Goal: Transaction & Acquisition: Purchase product/service

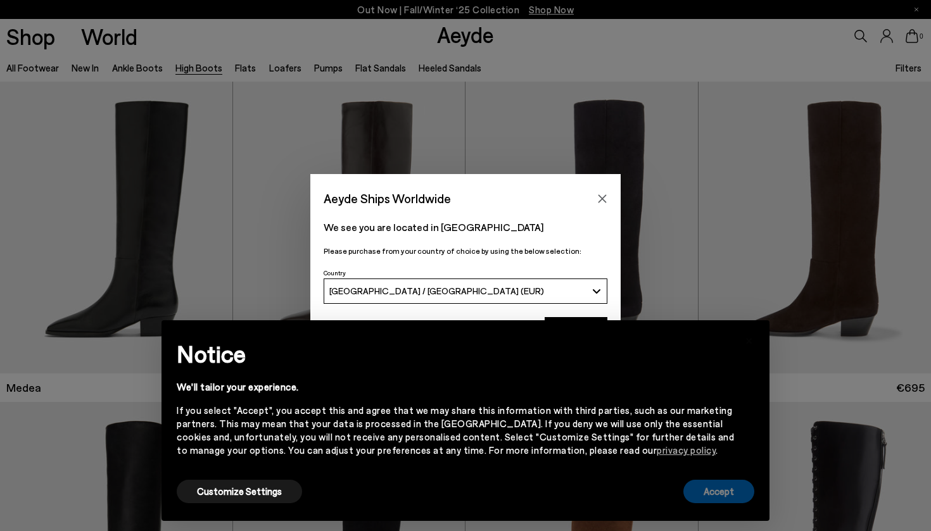
click at [727, 486] on button "Accept" at bounding box center [718, 491] width 71 height 23
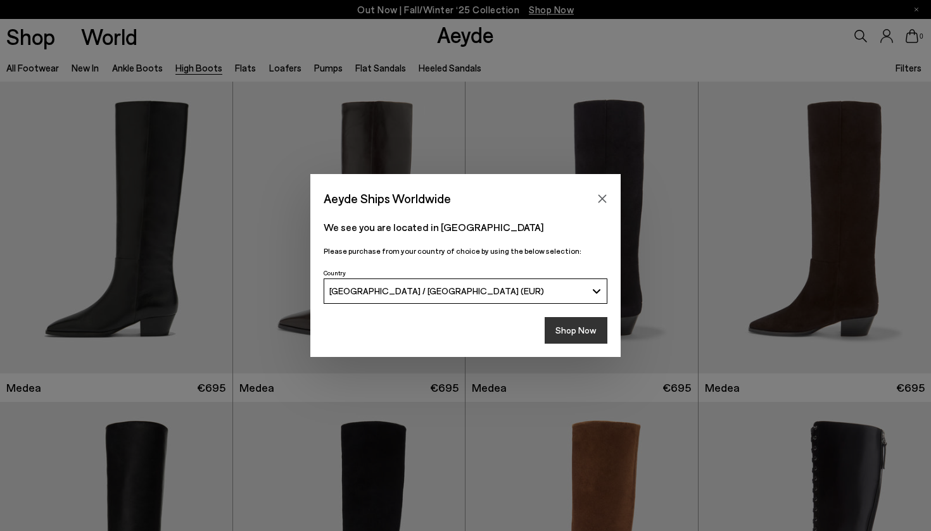
click at [587, 337] on button "Shop Now" at bounding box center [575, 330] width 63 height 27
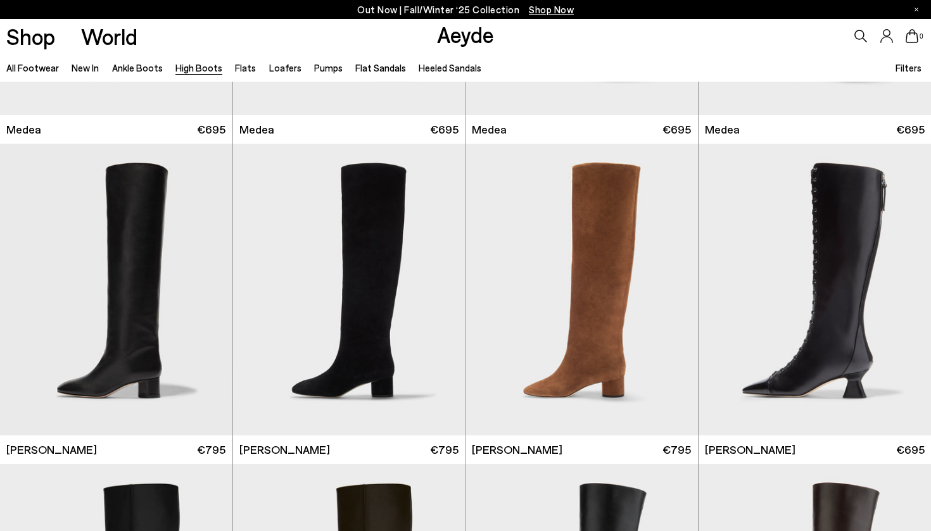
scroll to position [273, 0]
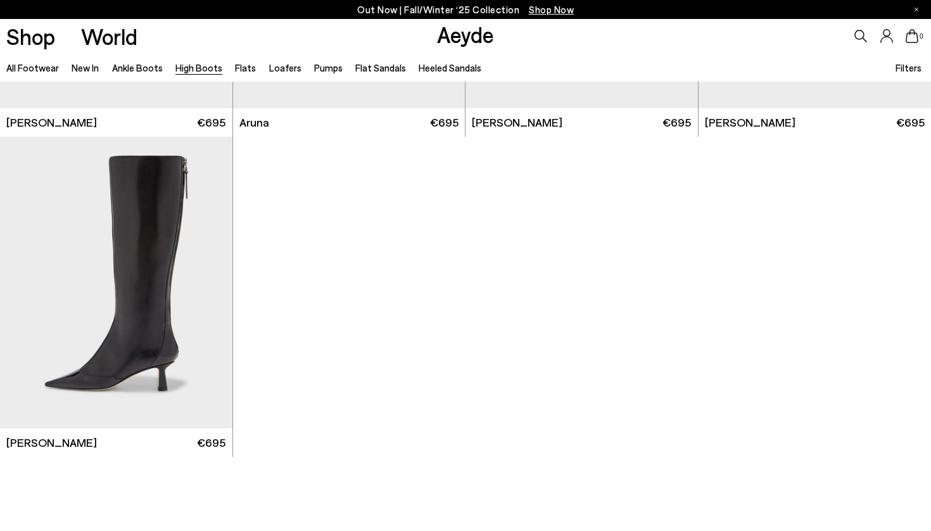
scroll to position [3144, 0]
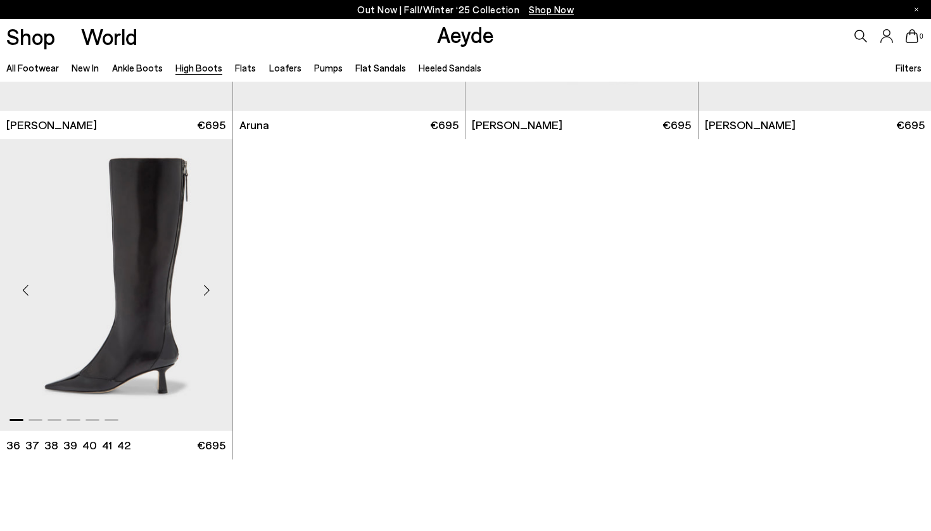
click at [169, 349] on img "1 / 6" at bounding box center [116, 285] width 232 height 292
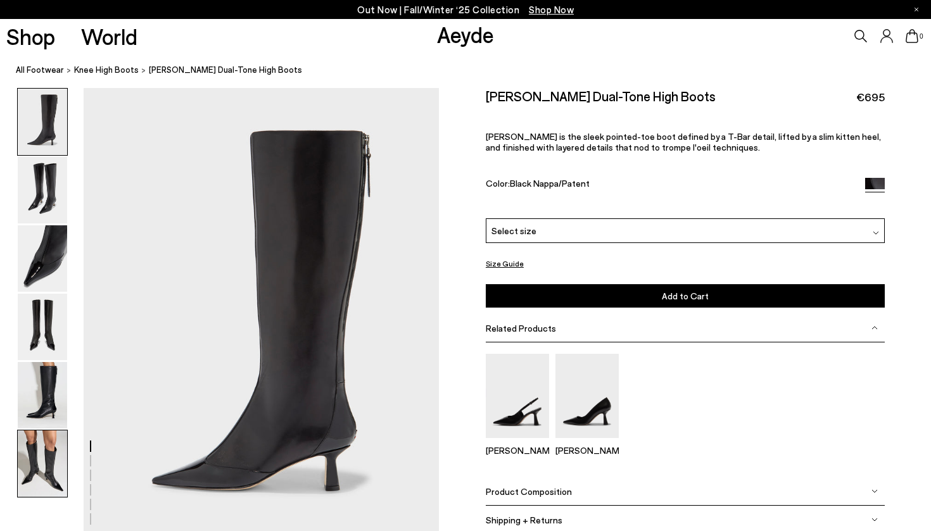
click at [26, 460] on img at bounding box center [42, 463] width 49 height 66
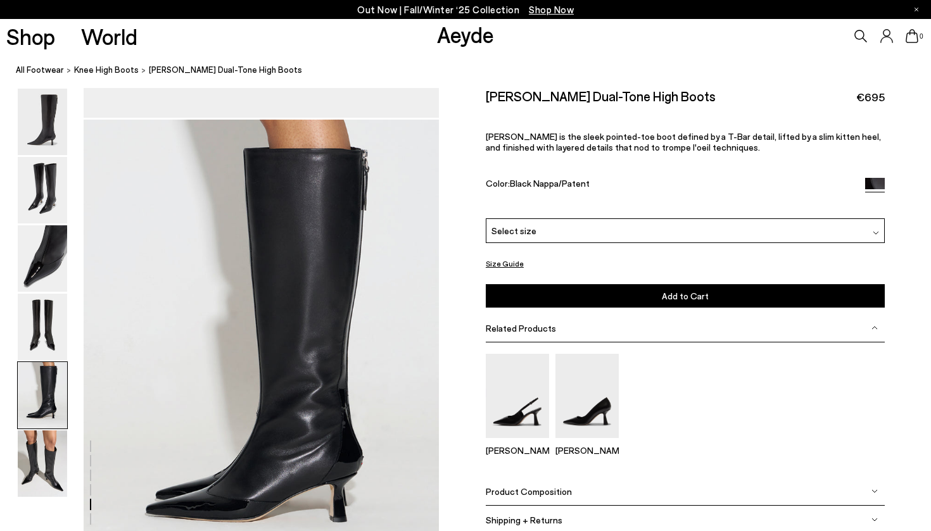
scroll to position [1881, 0]
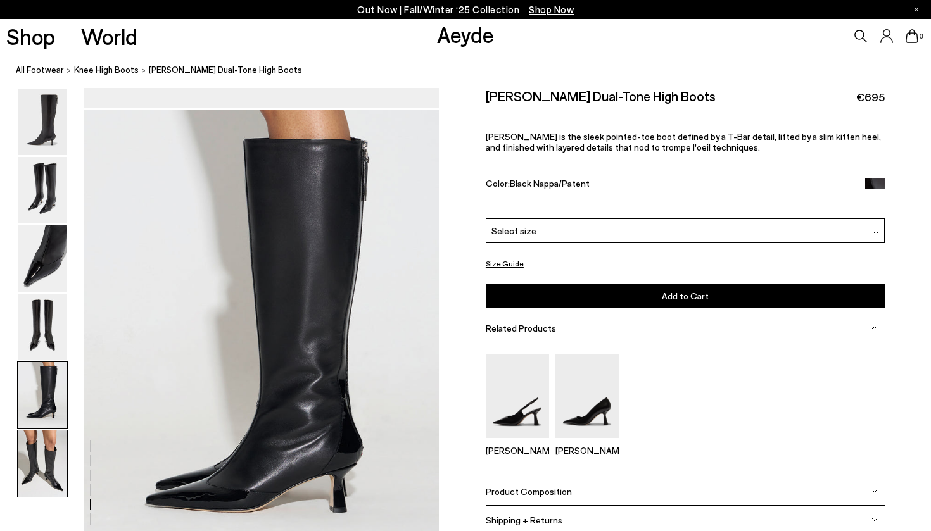
click at [52, 439] on img at bounding box center [42, 463] width 49 height 66
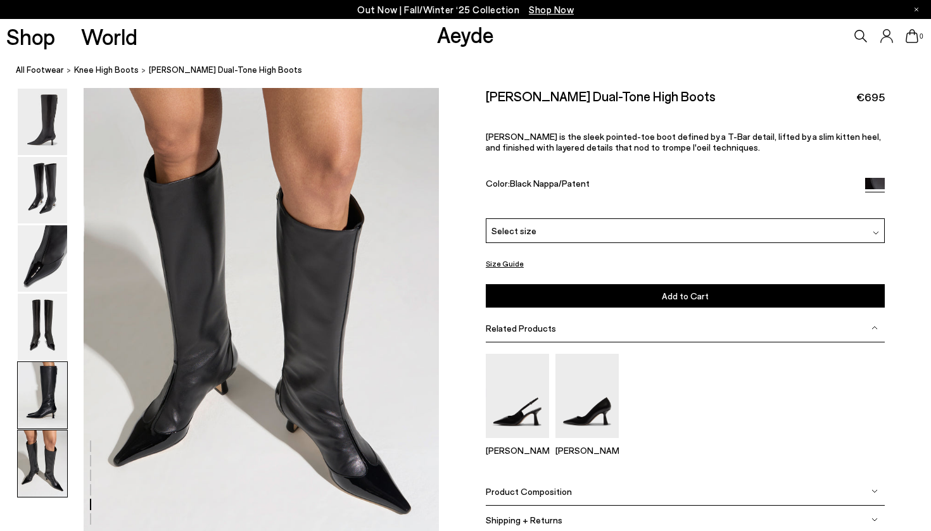
scroll to position [2466, 0]
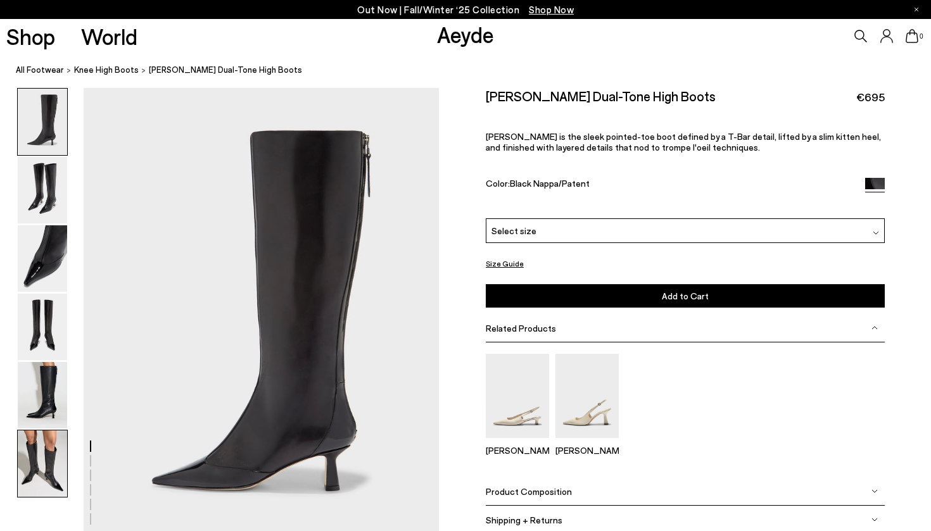
click at [44, 457] on img at bounding box center [42, 463] width 49 height 66
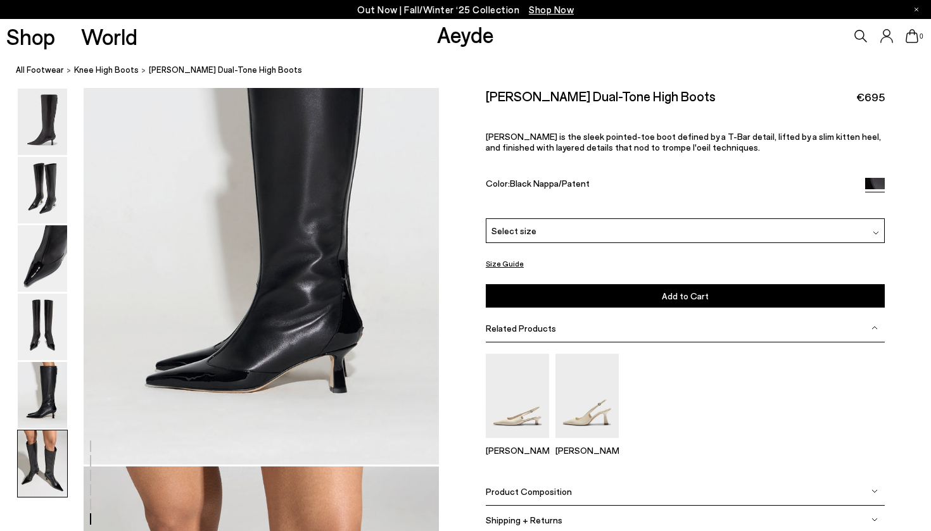
scroll to position [2466, 0]
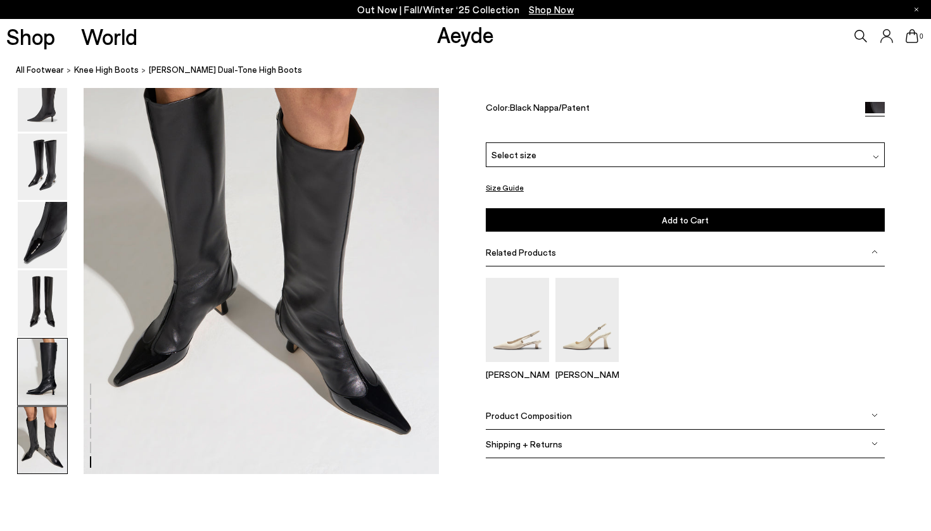
click at [47, 365] on img at bounding box center [42, 372] width 49 height 66
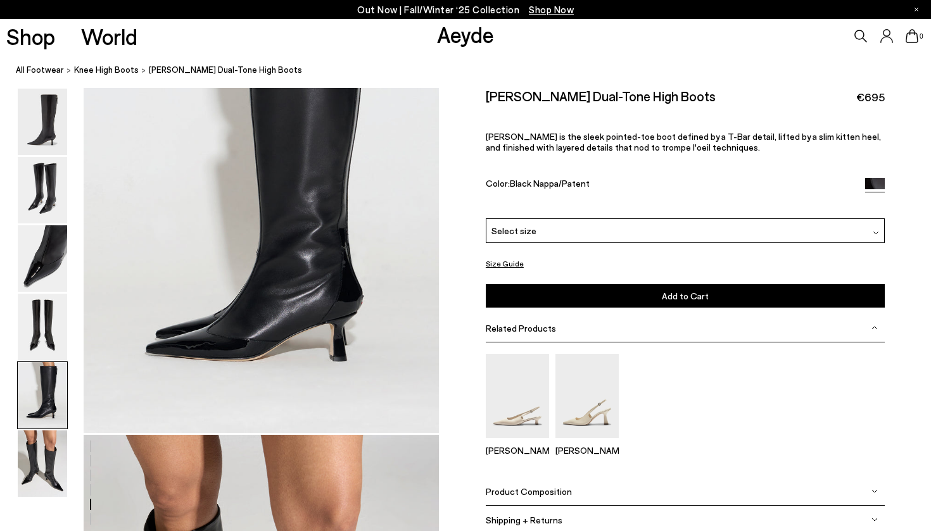
scroll to position [1904, 0]
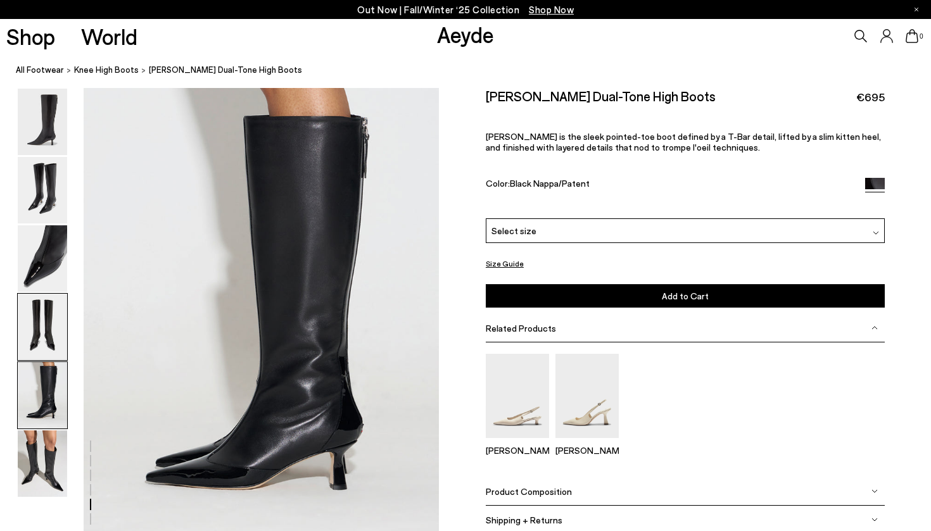
click at [50, 327] on img at bounding box center [42, 327] width 49 height 66
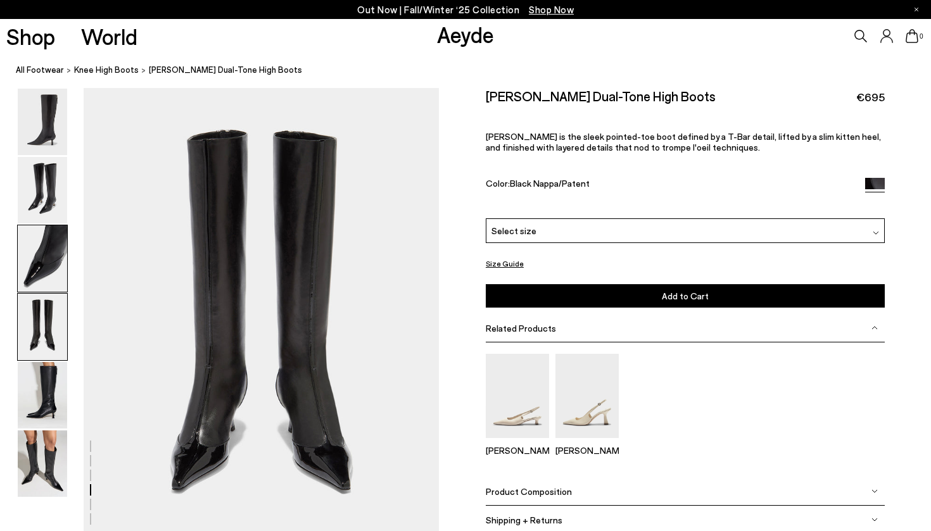
click at [53, 275] on img at bounding box center [42, 258] width 49 height 66
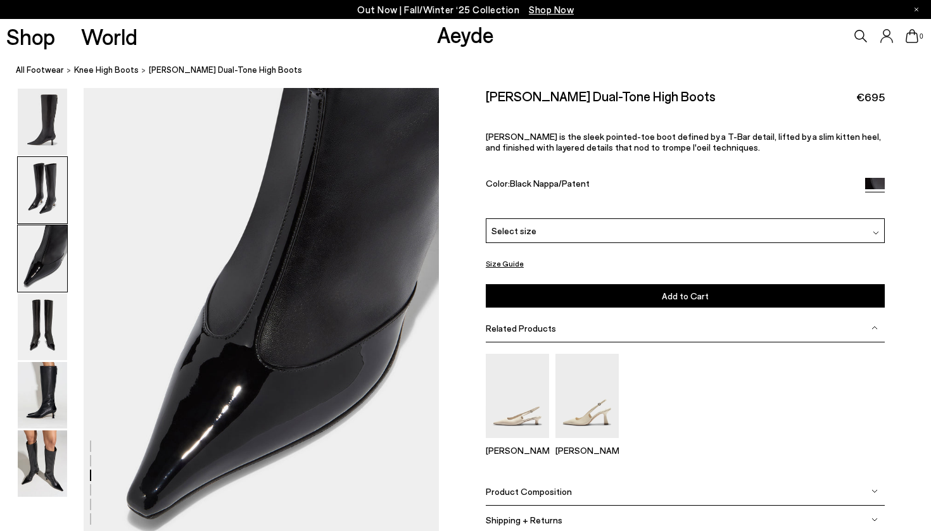
click at [53, 204] on img at bounding box center [42, 190] width 49 height 66
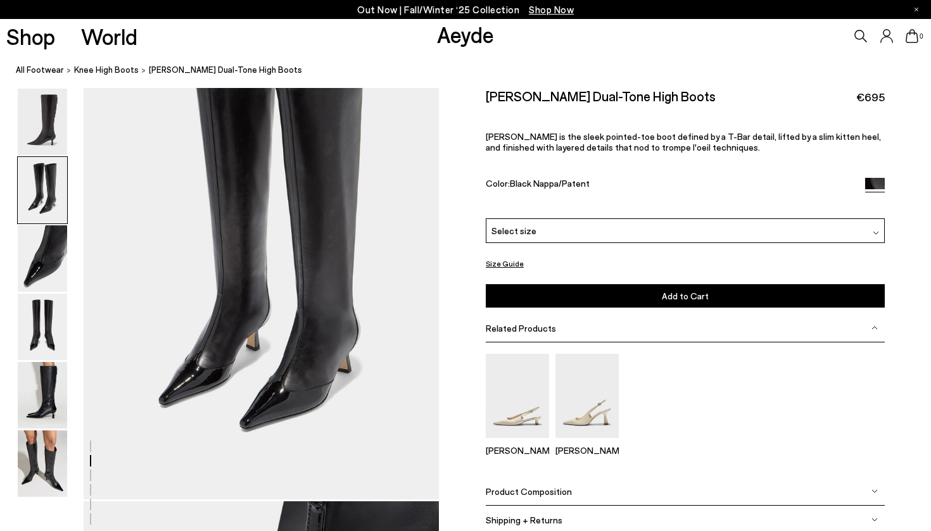
scroll to position [476, 0]
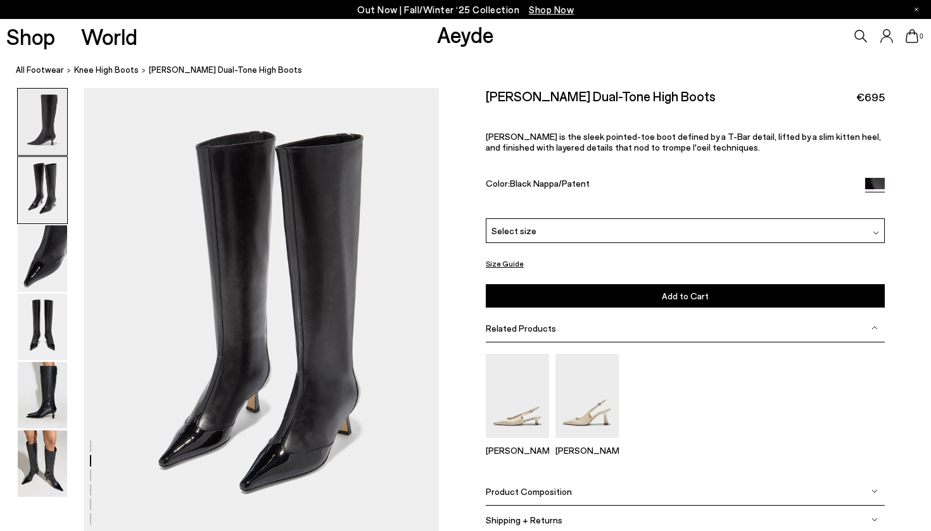
click at [51, 134] on img at bounding box center [42, 122] width 49 height 66
